Goal: Task Accomplishment & Management: Use online tool/utility

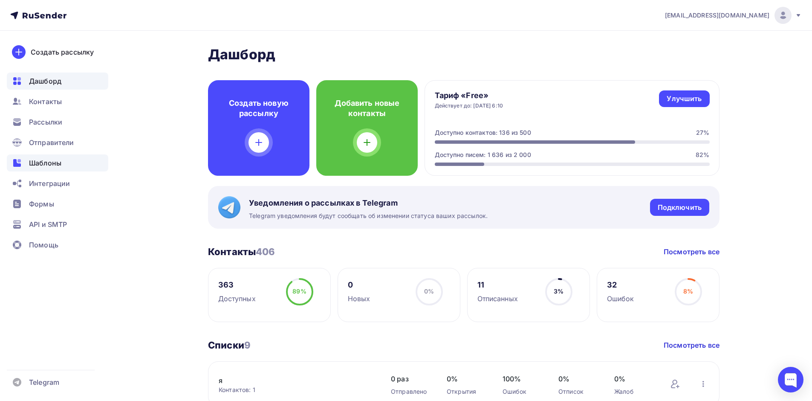
click at [46, 159] on span "Шаблоны" at bounding box center [45, 163] width 32 height 10
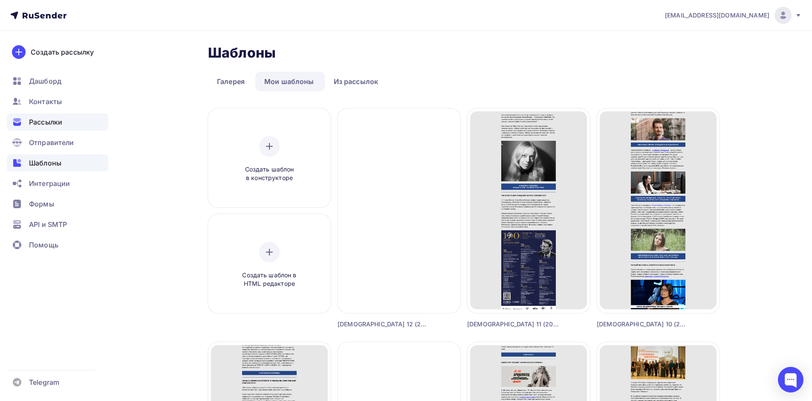
click at [42, 121] on span "Рассылки" at bounding box center [45, 122] width 33 height 10
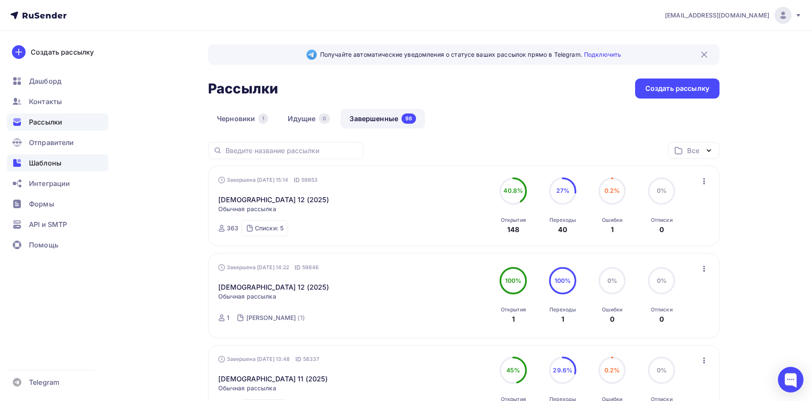
click at [40, 165] on span "Шаблоны" at bounding box center [45, 163] width 32 height 10
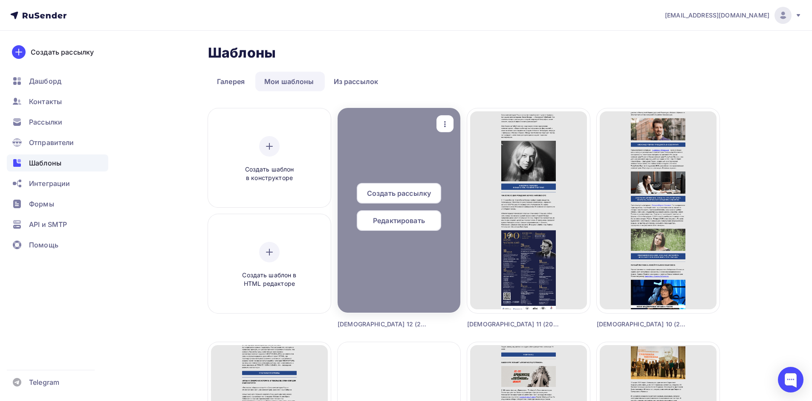
click at [439, 119] on div "button" at bounding box center [445, 124] width 17 height 17
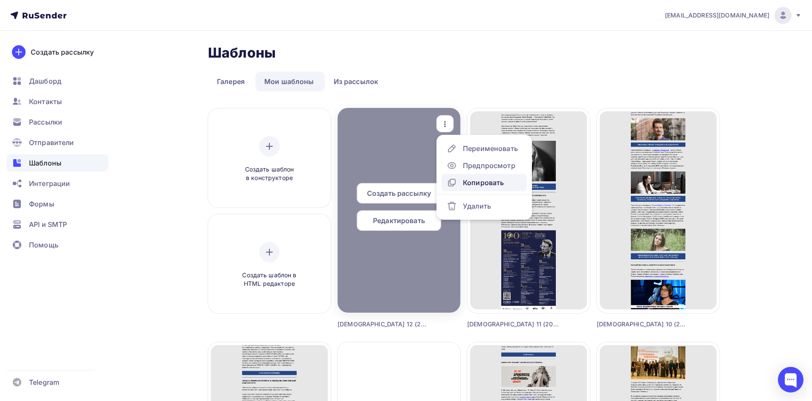
click at [473, 183] on div "Копировать" at bounding box center [483, 182] width 41 height 10
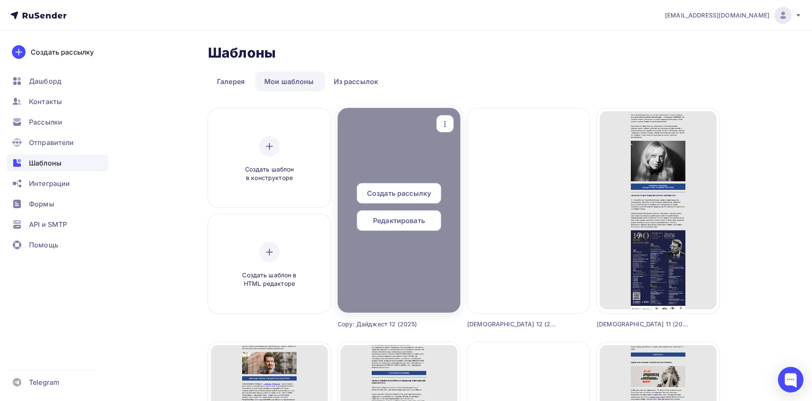
click at [439, 126] on div "button" at bounding box center [445, 124] width 17 height 17
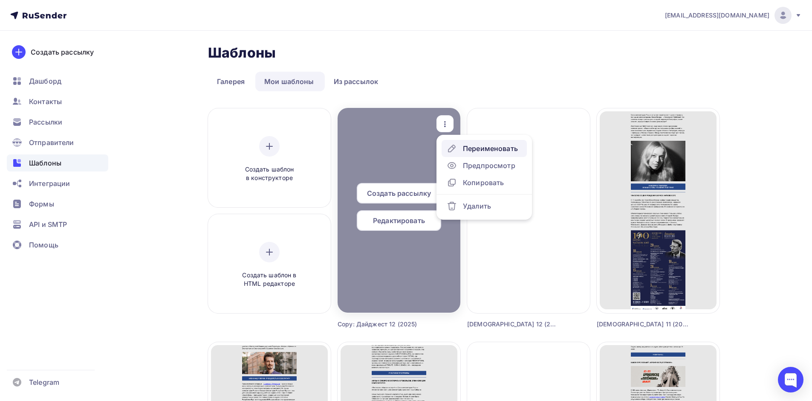
click at [479, 146] on div "Переименовать" at bounding box center [490, 148] width 55 height 10
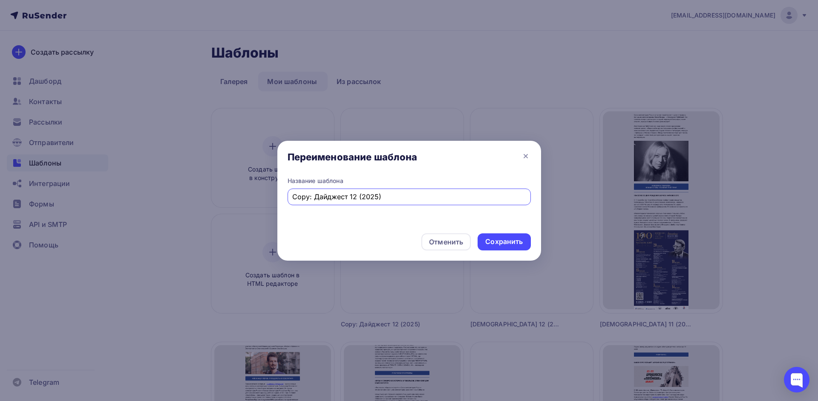
click at [351, 197] on input "Copy: Дайджест 12 (2025)" at bounding box center [409, 196] width 234 height 10
drag, startPoint x: 312, startPoint y: 196, endPoint x: 257, endPoint y: 196, distance: 54.6
click at [258, 196] on div "Переименование шаблона Название шаблона Copy: Дайджест 13 (2025) Отменить Сохра…" at bounding box center [409, 200] width 818 height 401
type input "[DEMOGRAPHIC_DATA] 13 (2025)"
click at [488, 235] on div "Сохранить" at bounding box center [504, 241] width 53 height 17
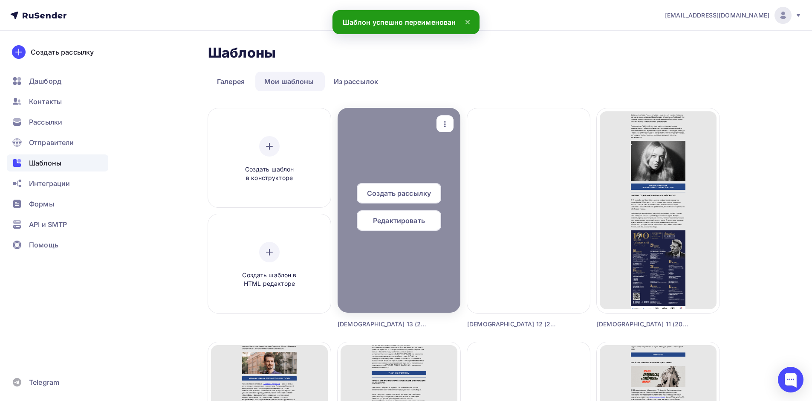
click at [409, 217] on span "Редактировать" at bounding box center [399, 220] width 52 height 10
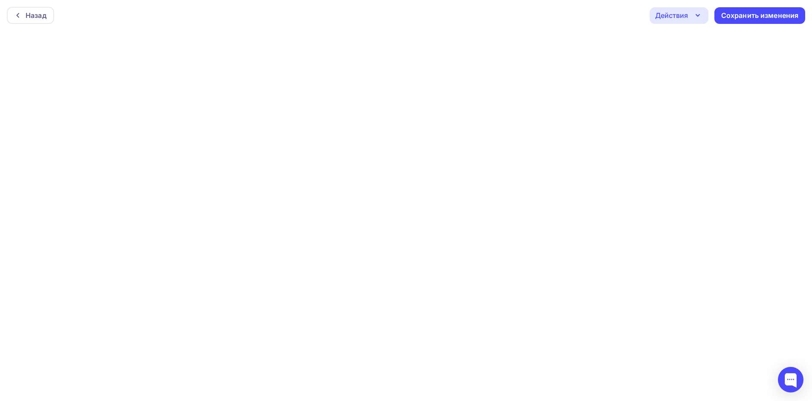
scroll to position [2, 0]
click at [632, 3] on div "Назад Действия Отправить тестовое письмо Предпросмотр Выйти без сохранения Сохр…" at bounding box center [406, 13] width 812 height 31
click at [740, 14] on div "Сохранить изменения" at bounding box center [760, 14] width 78 height 10
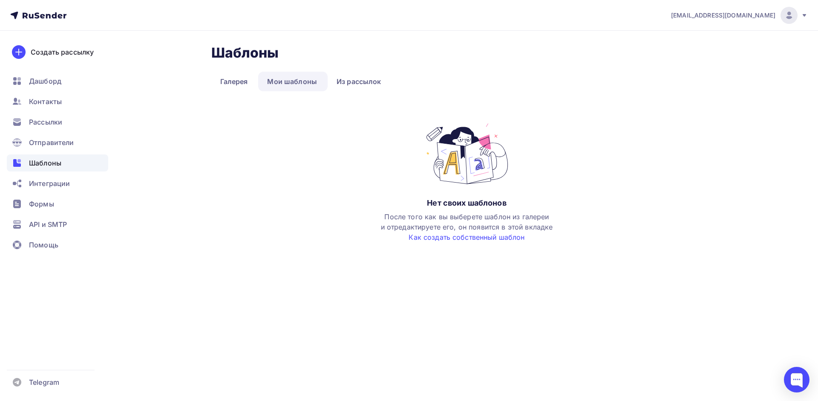
click at [35, 162] on span "Шаблоны" at bounding box center [45, 163] width 32 height 10
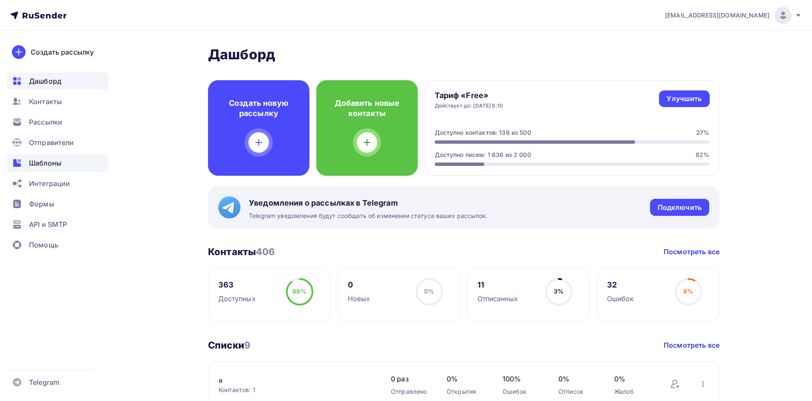
click at [47, 162] on span "Шаблоны" at bounding box center [45, 163] width 32 height 10
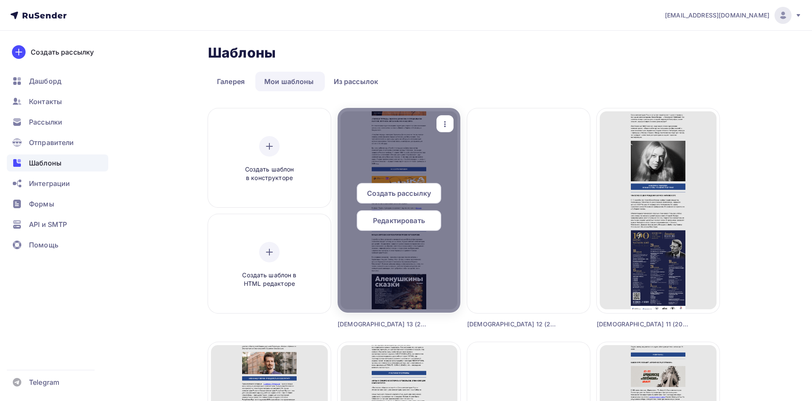
click at [415, 220] on span "Редактировать" at bounding box center [399, 220] width 52 height 10
